Goal: Information Seeking & Learning: Find specific page/section

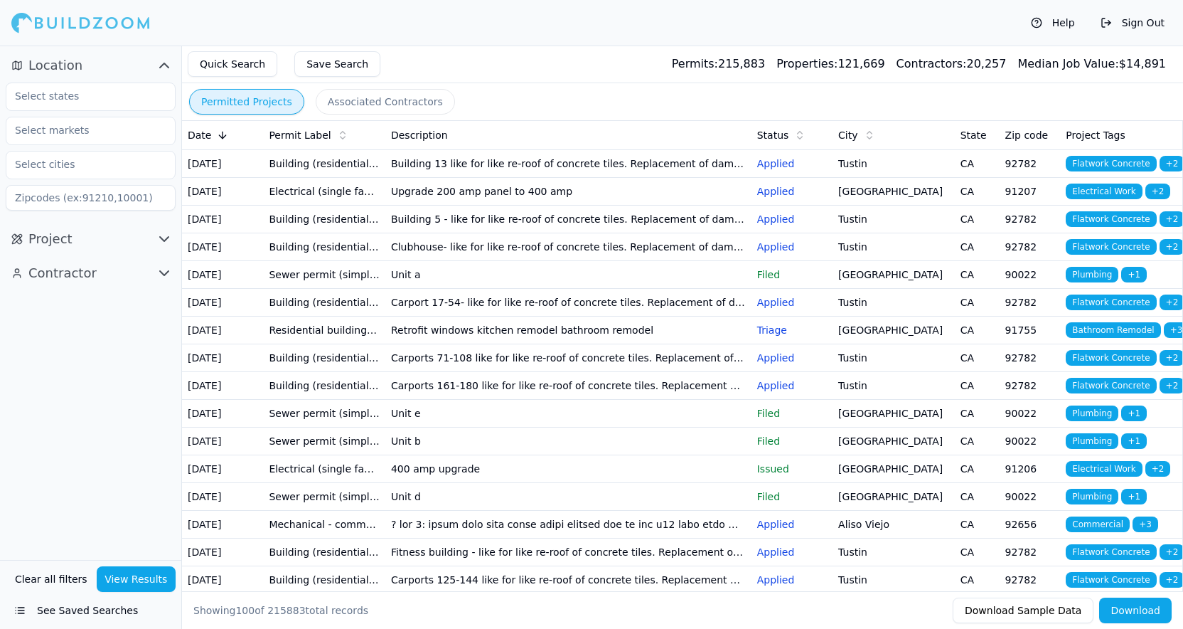
click at [175, 242] on div "Project" at bounding box center [90, 239] width 181 height 34
click at [156, 245] on icon "button" at bounding box center [164, 238] width 17 height 17
click at [146, 246] on button "Project" at bounding box center [91, 239] width 170 height 23
click at [111, 612] on button "See Saved Searches" at bounding box center [91, 610] width 170 height 26
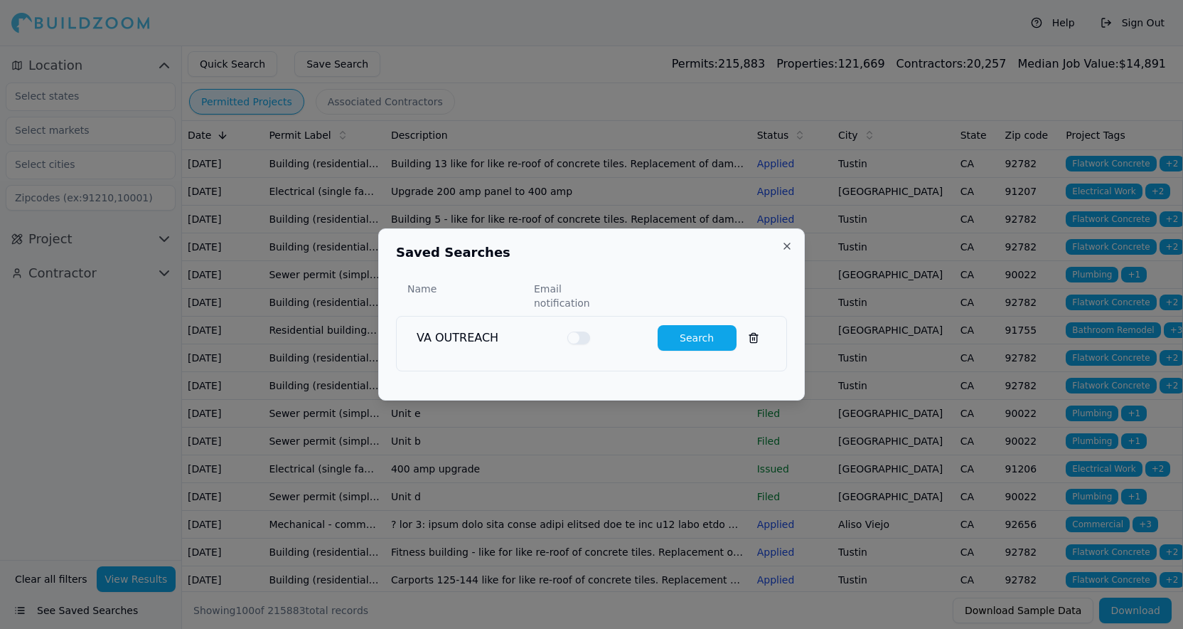
click at [710, 325] on button "Search" at bounding box center [697, 338] width 79 height 26
type input "91602"
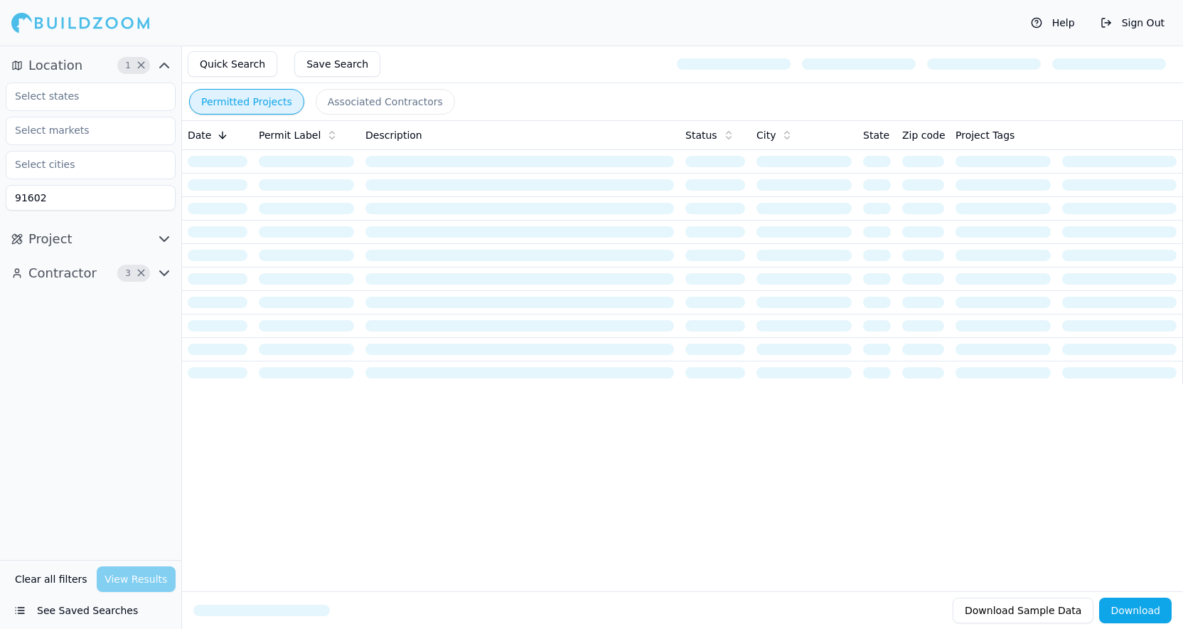
click at [21, 614] on button "See Saved Searches" at bounding box center [91, 610] width 170 height 26
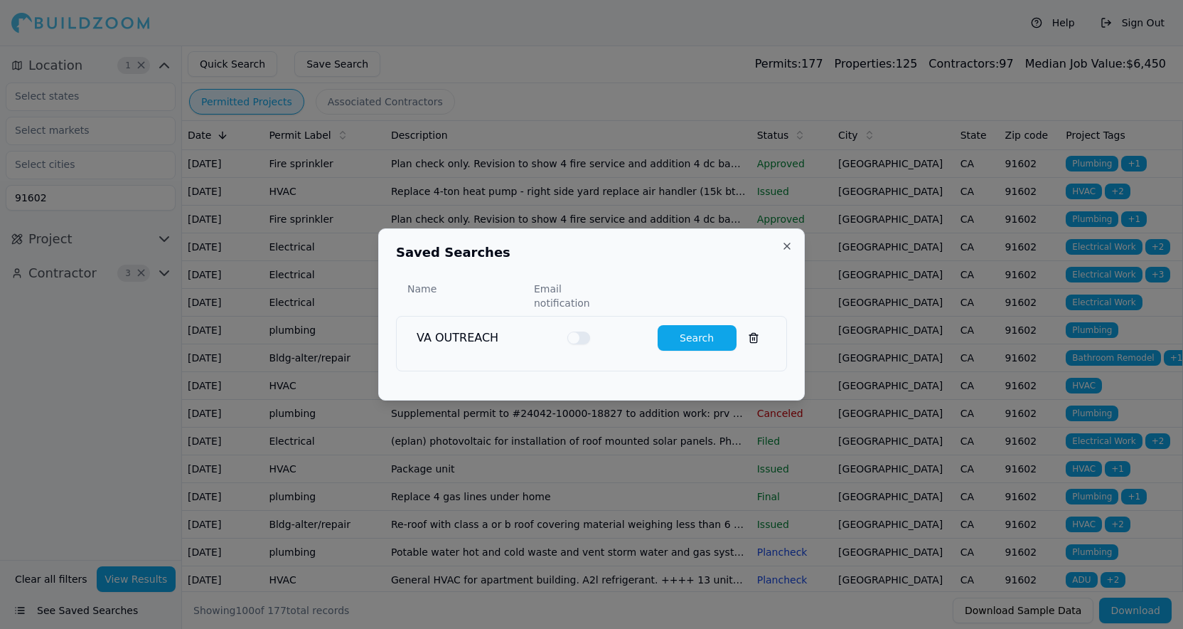
click at [789, 251] on button "Close" at bounding box center [786, 245] width 11 height 11
